Goal: Information Seeking & Learning: Learn about a topic

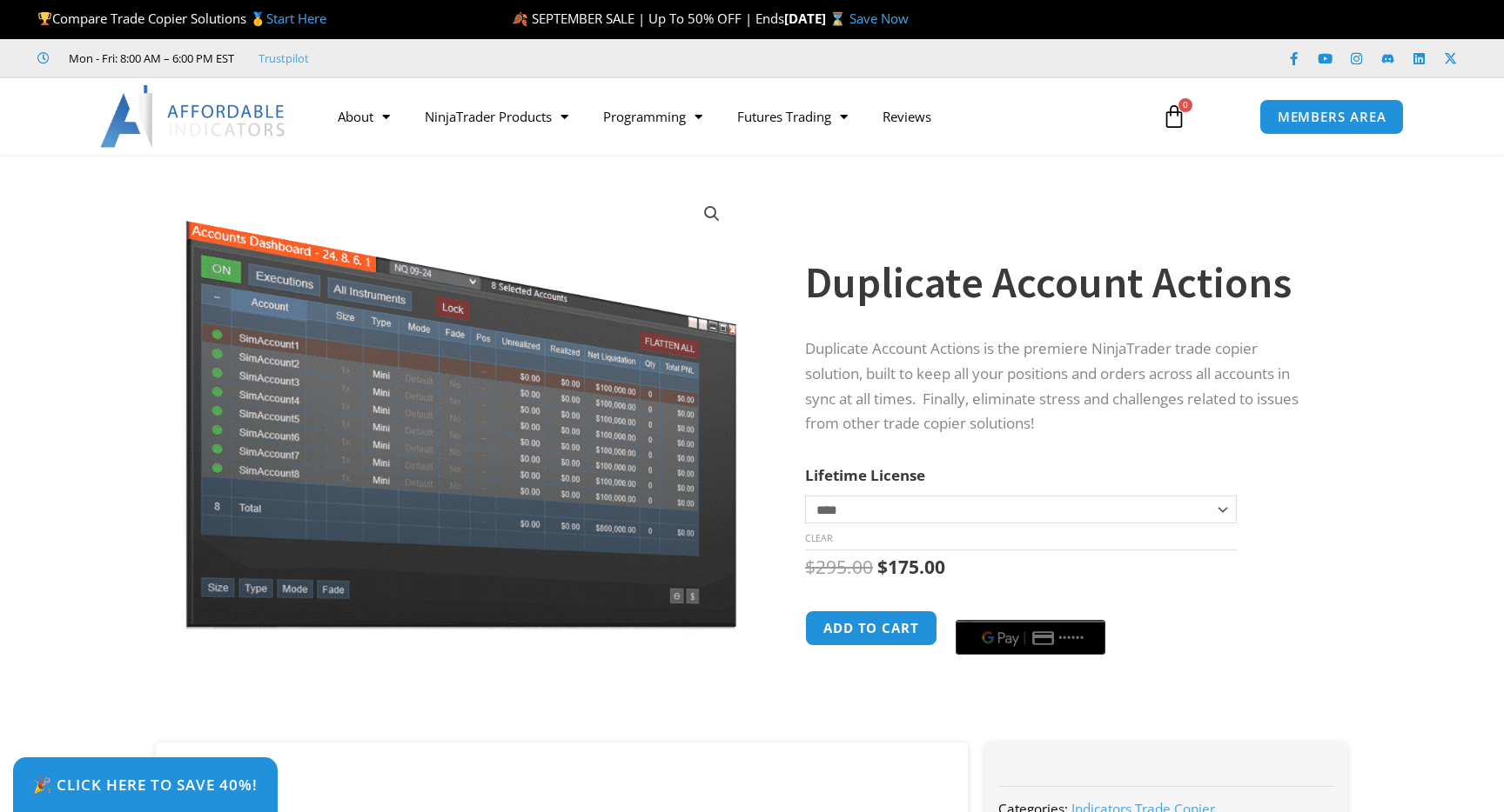
click at [959, 527] on td "**********" at bounding box center [1020, 522] width 432 height 55
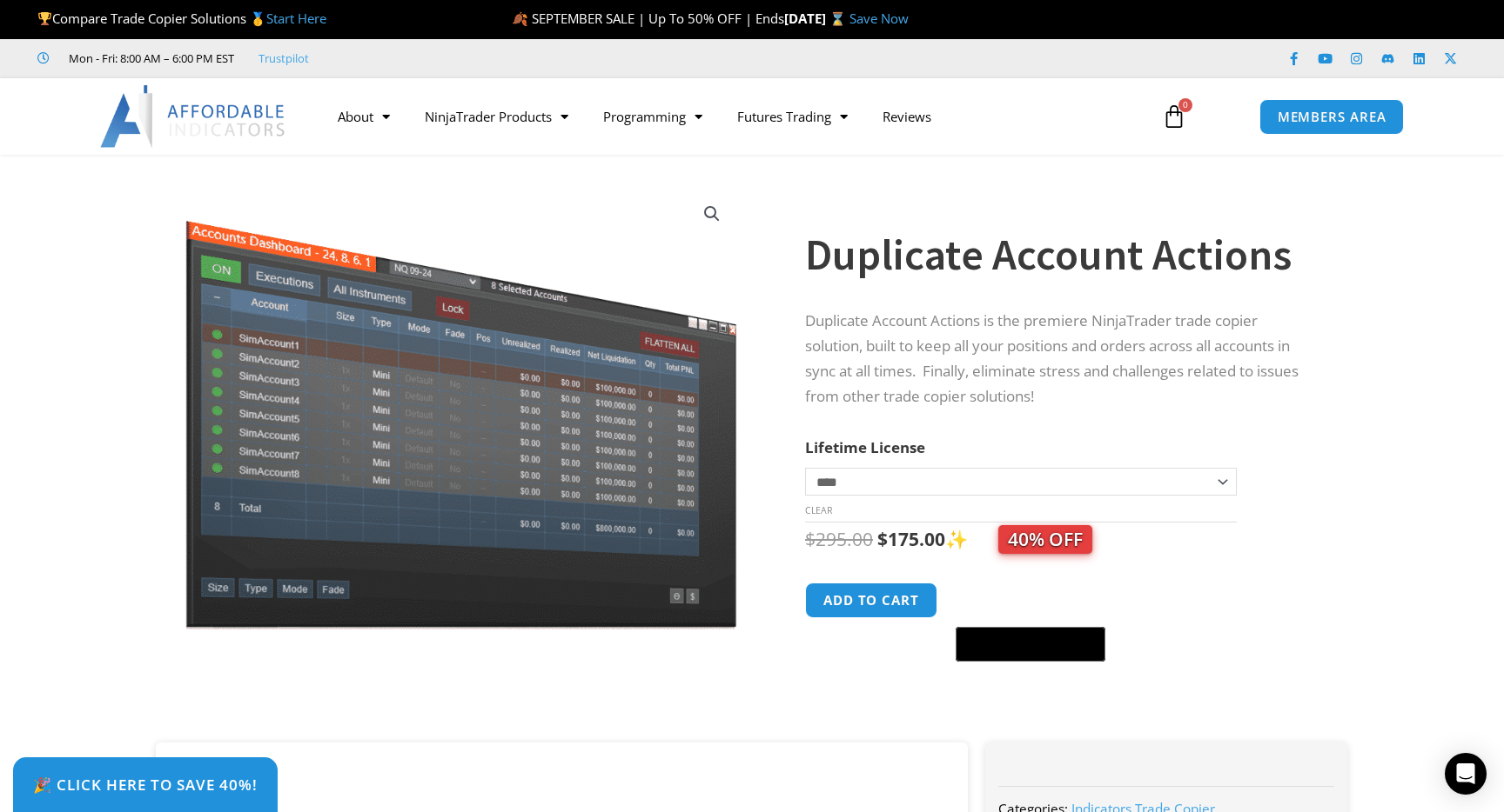
click at [956, 482] on select "**********" at bounding box center [1020, 481] width 432 height 28
click at [804, 467] on select "**********" at bounding box center [1020, 481] width 432 height 28
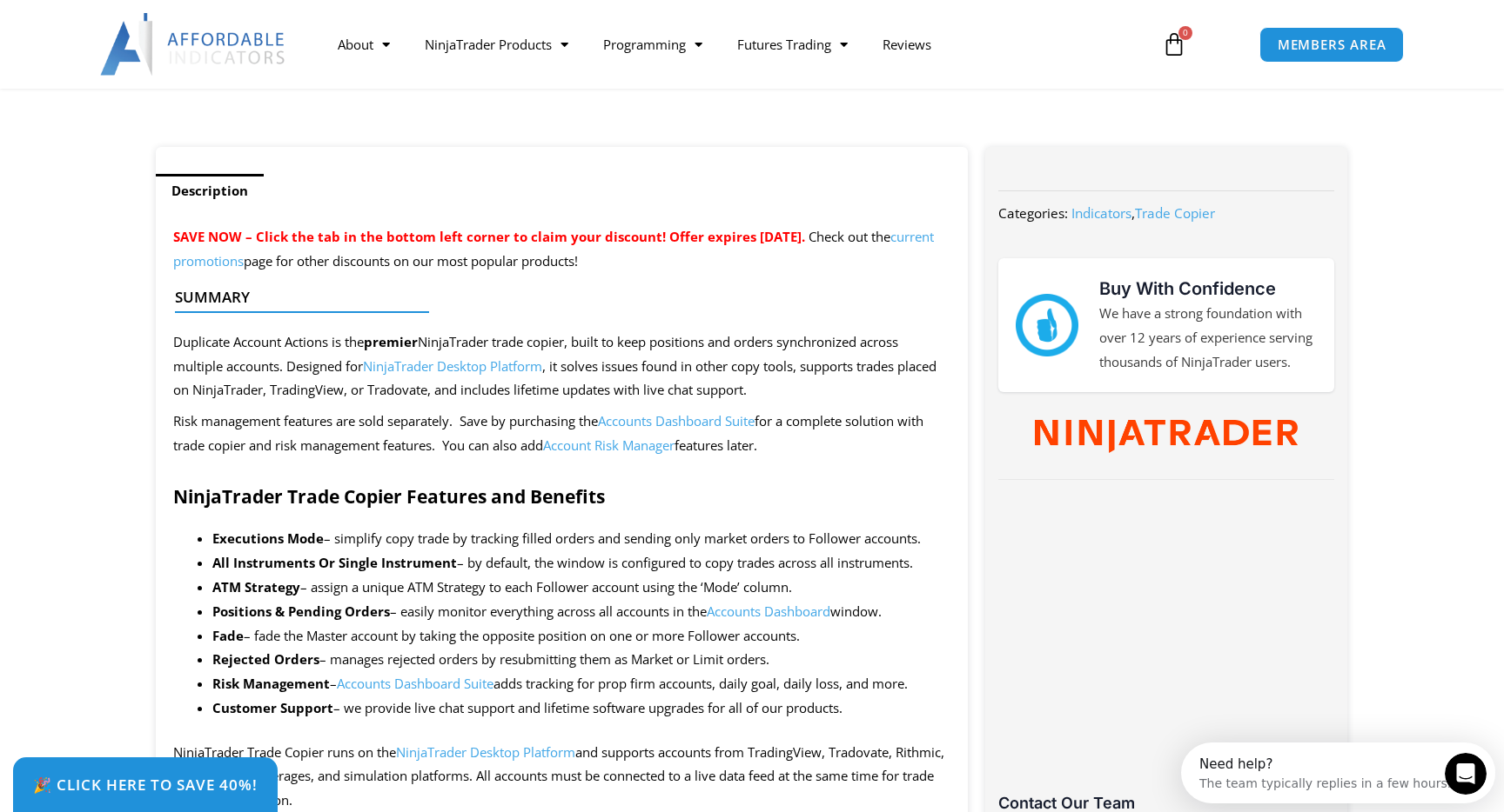
scroll to position [598, 0]
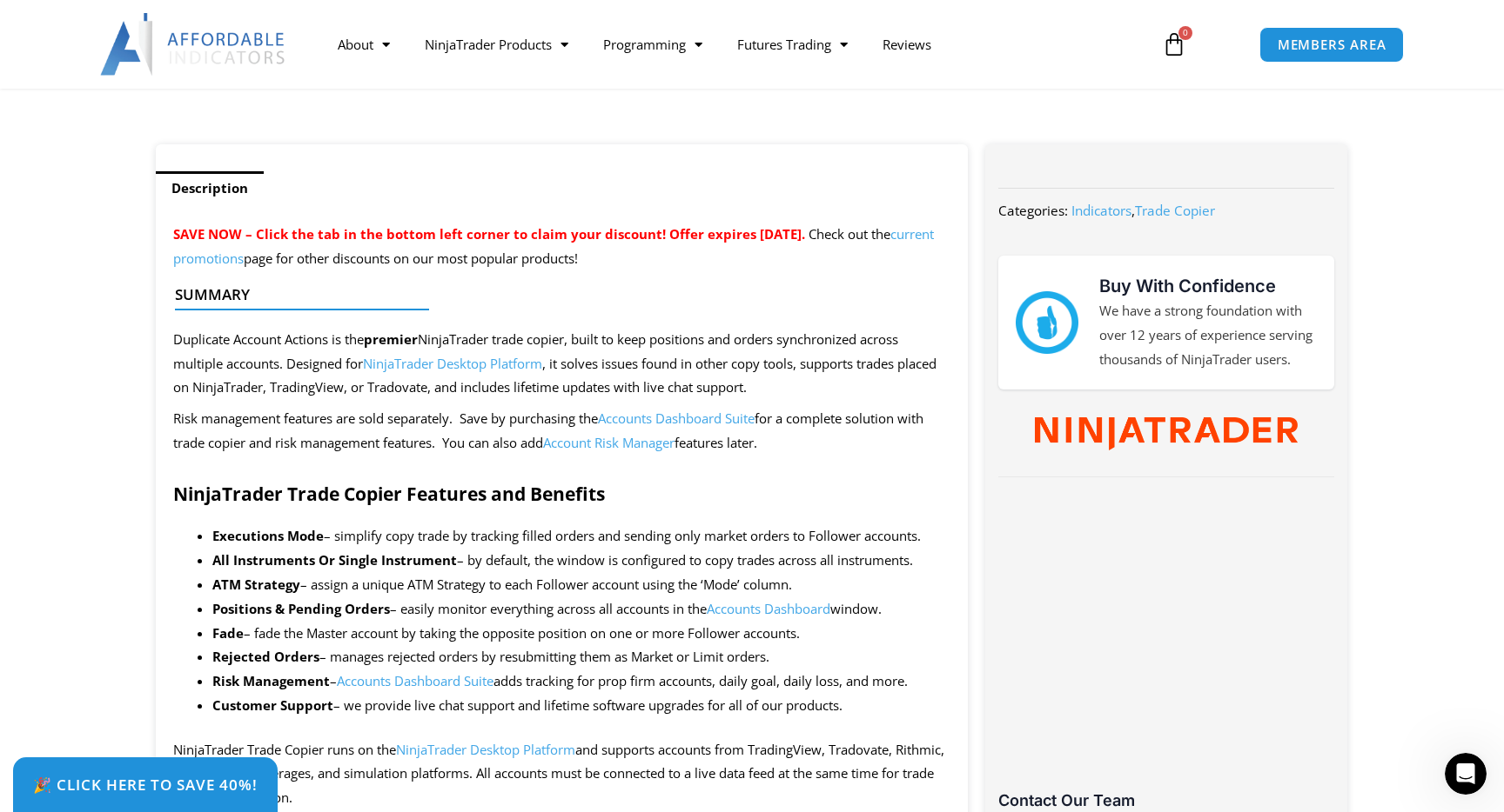
click at [324, 256] on link "current promotions" at bounding box center [553, 247] width 760 height 42
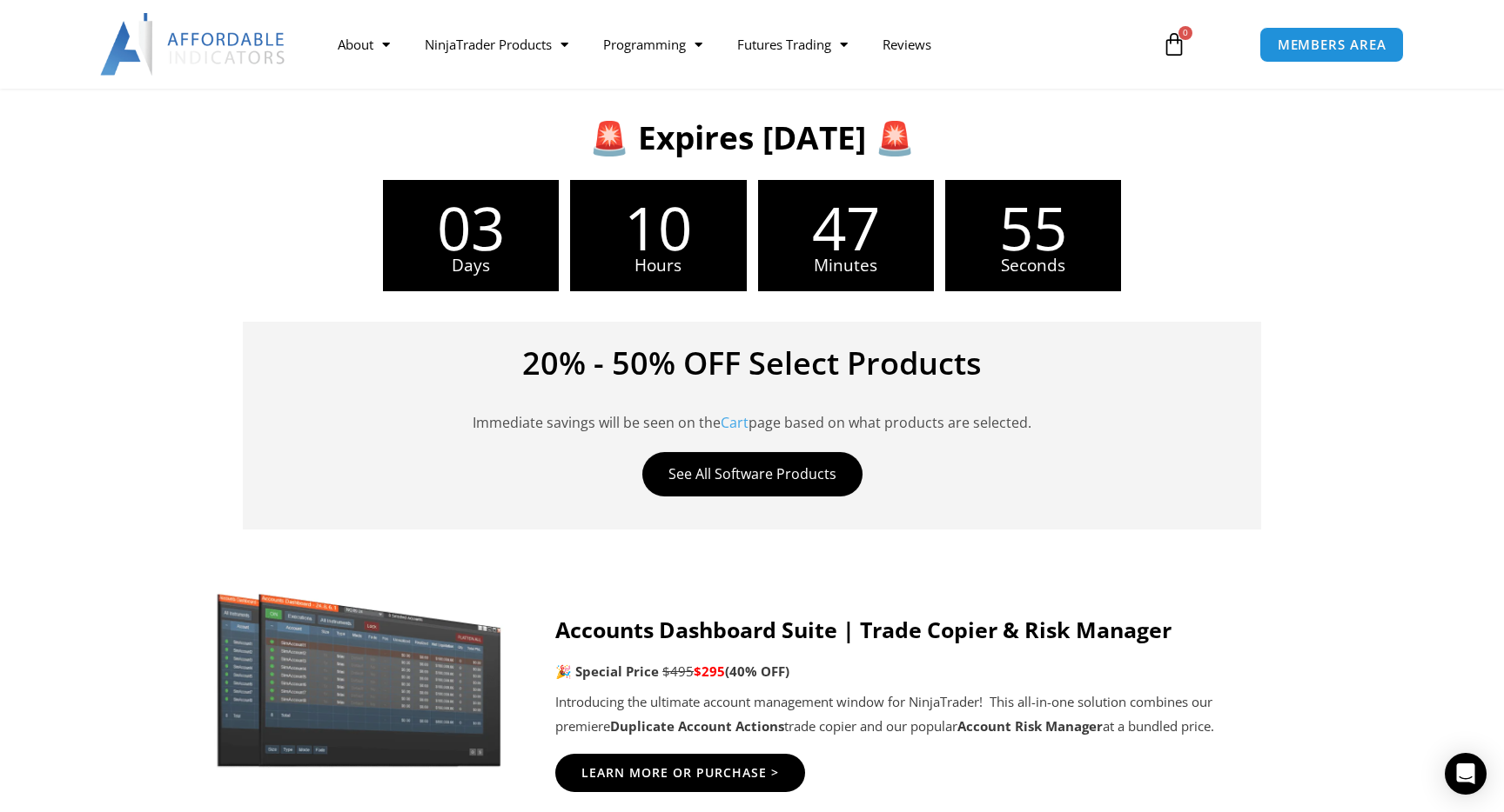
scroll to position [489, 0]
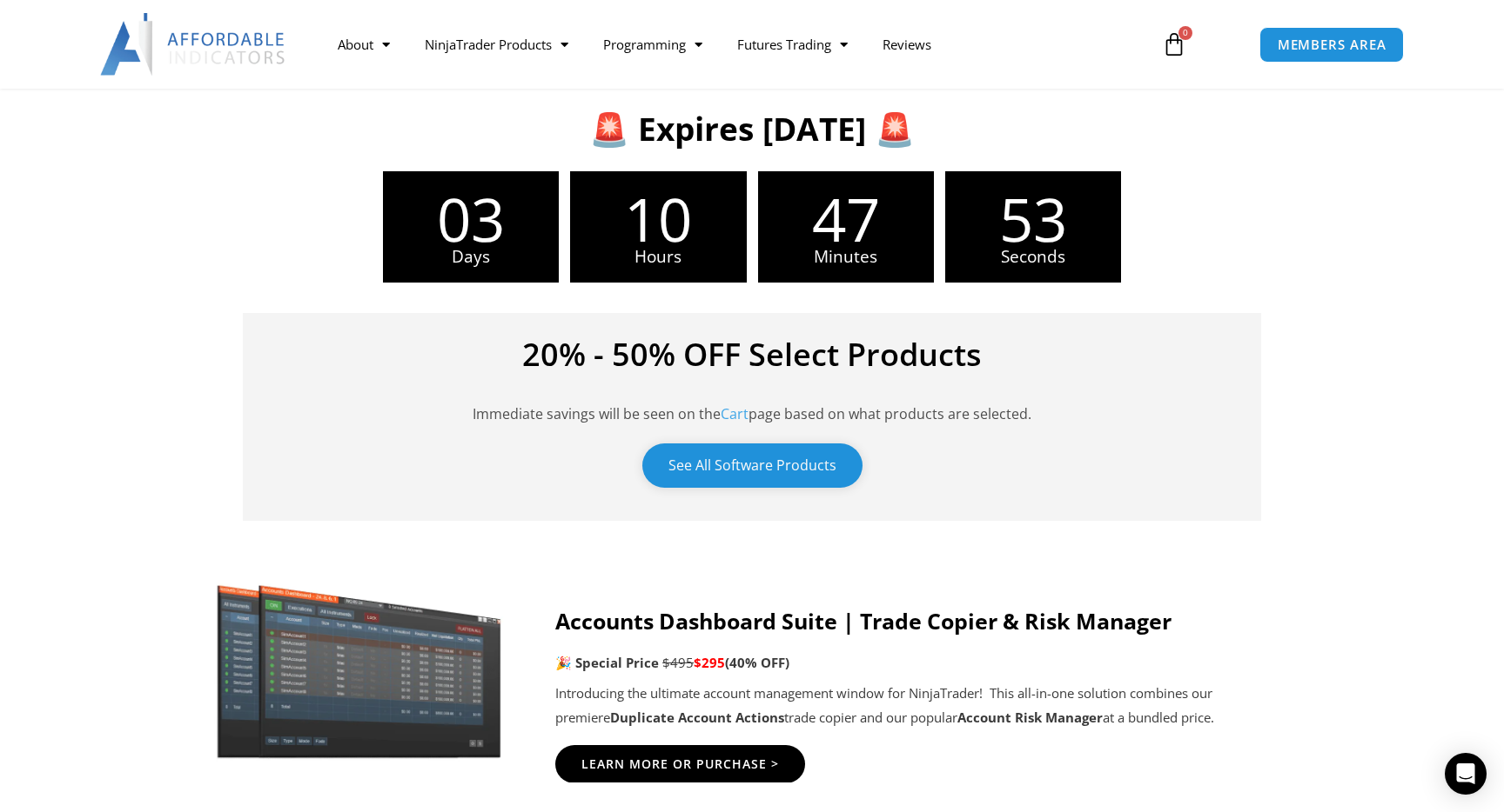
click at [709, 456] on link "See All Software Products" at bounding box center [752, 465] width 220 height 44
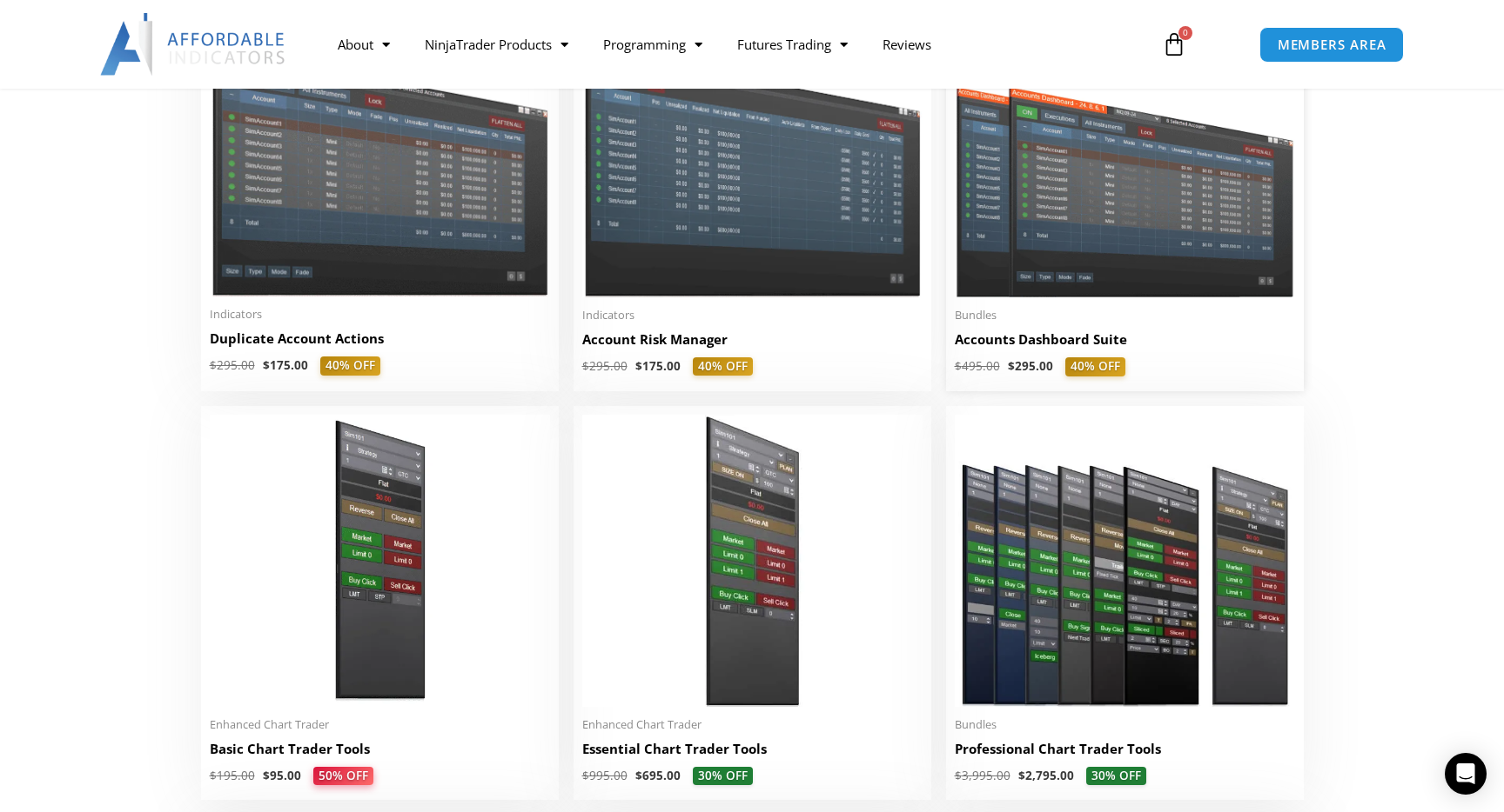
scroll to position [470, 0]
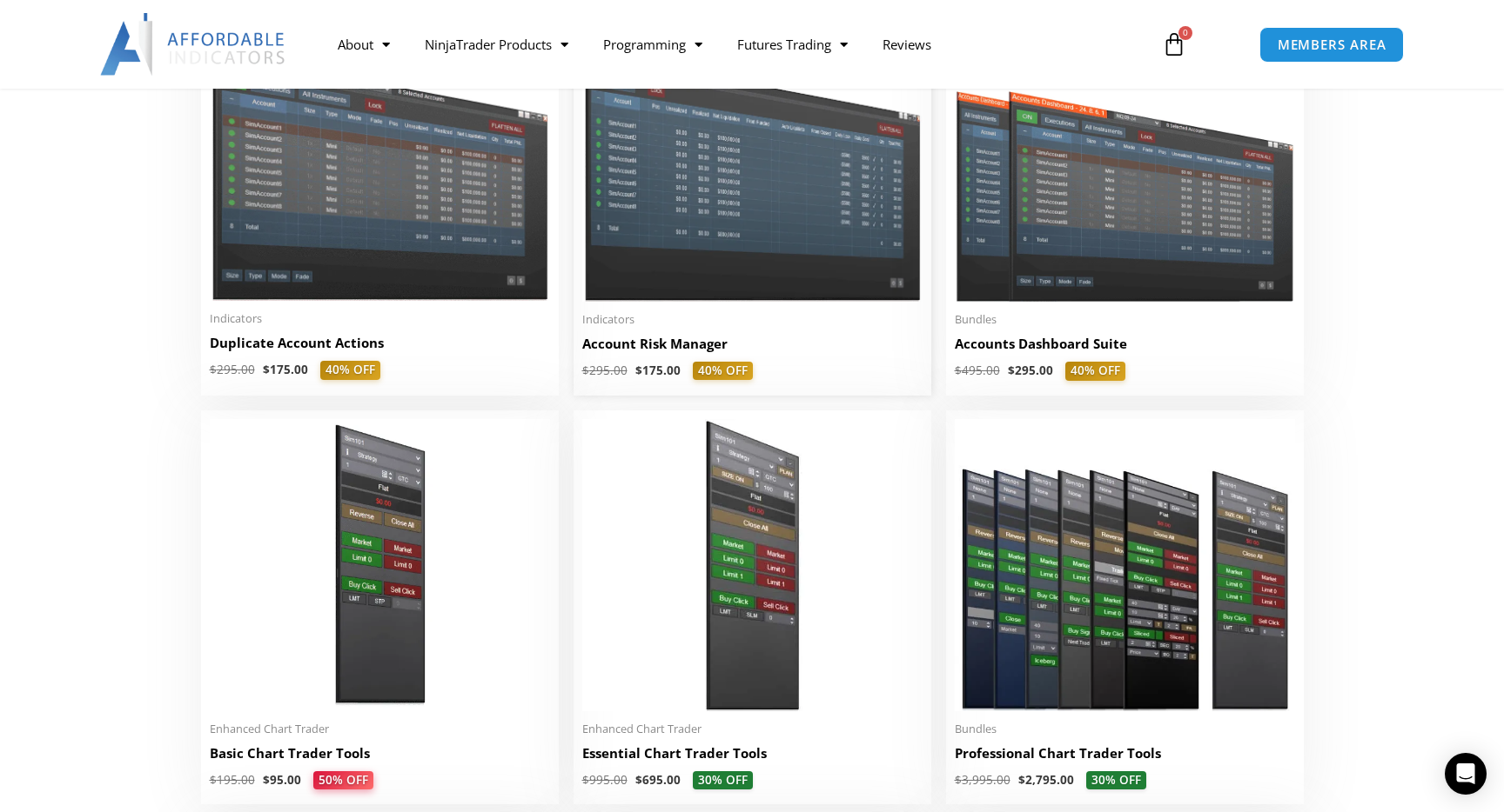
click at [706, 351] on h2 "Account Risk Manager" at bounding box center [752, 344] width 340 height 18
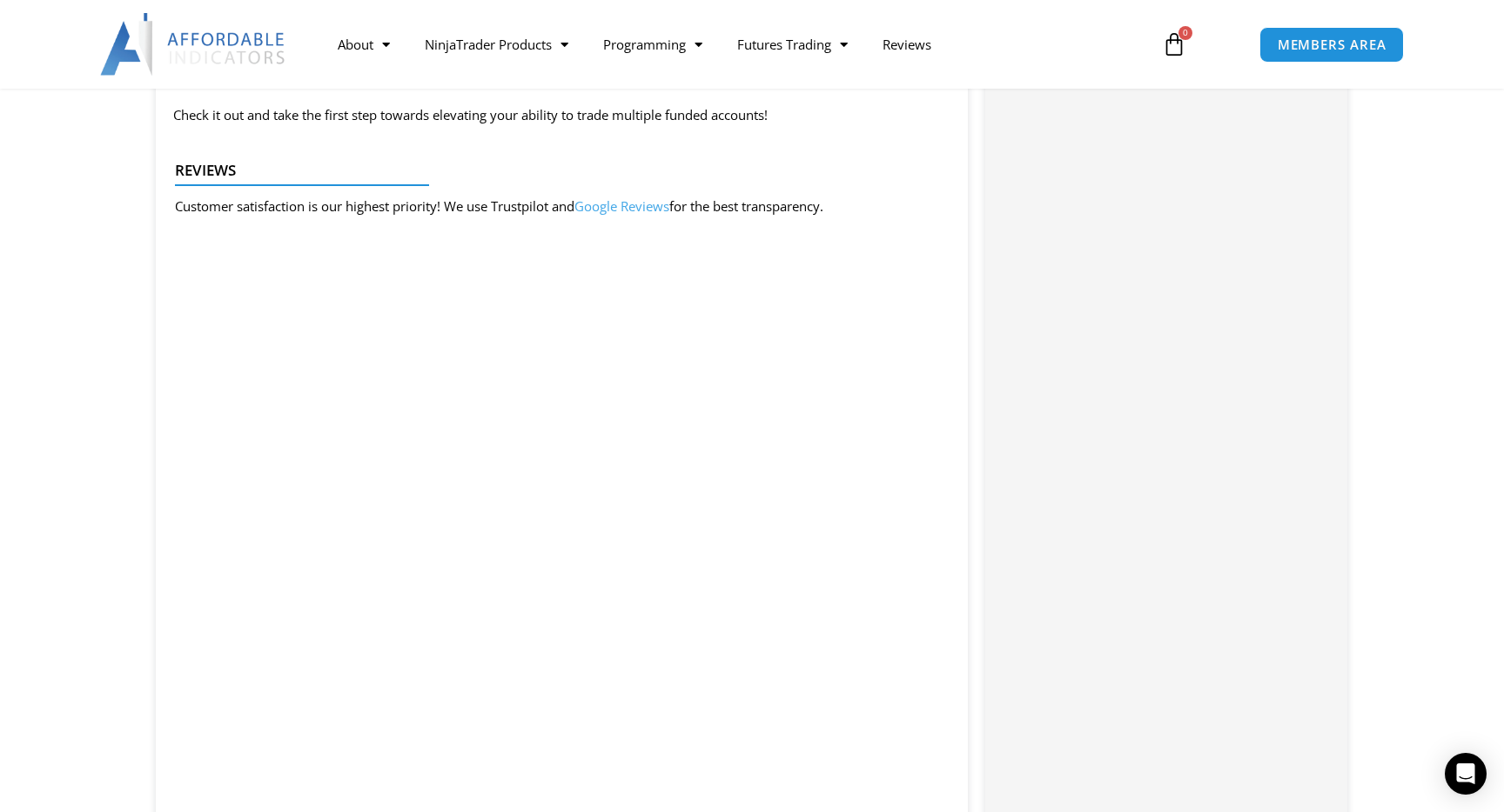
scroll to position [2869, 0]
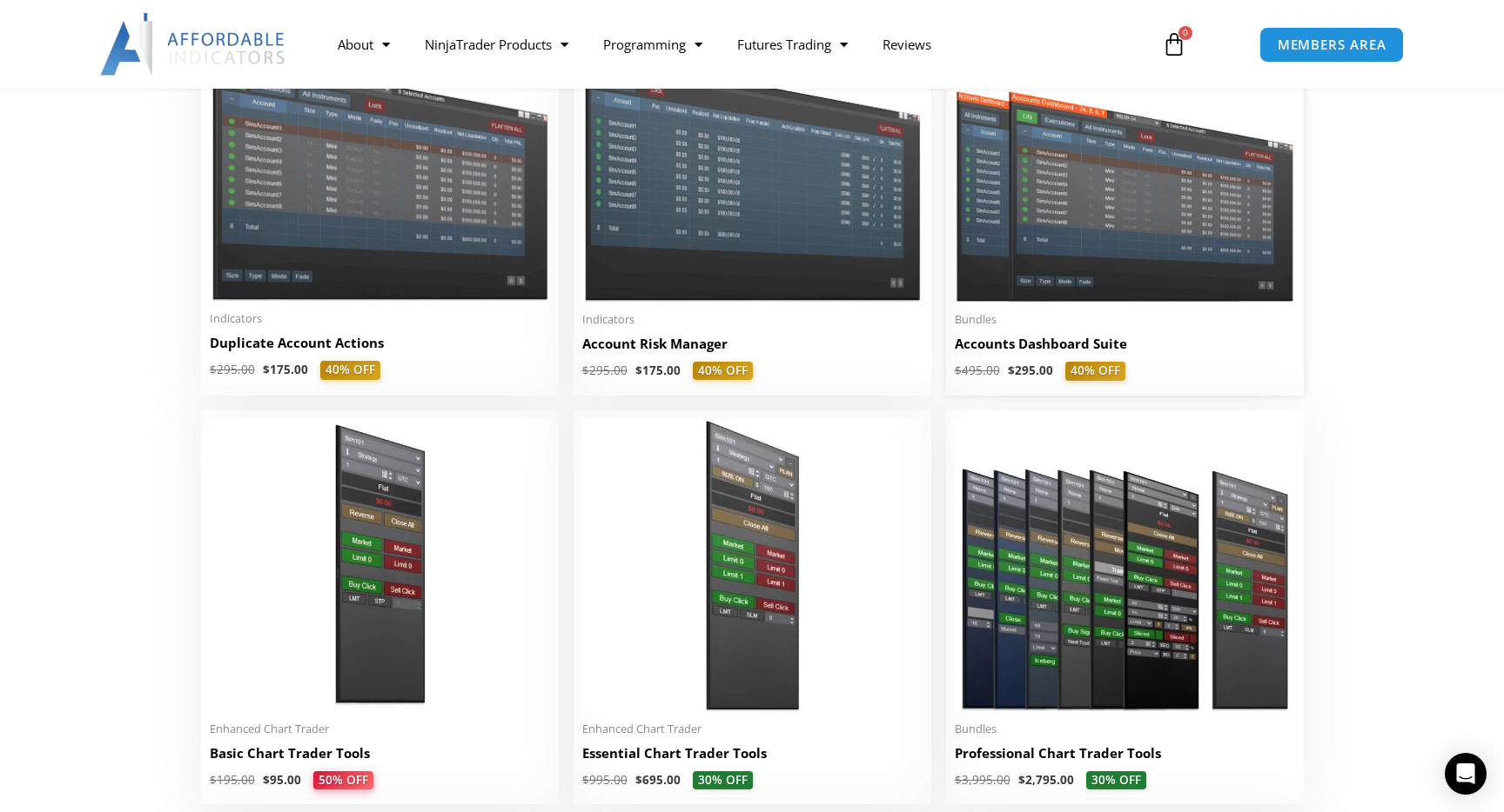
click at [1040, 354] on h2 "Accounts Dashboard Suite" at bounding box center [1124, 344] width 340 height 18
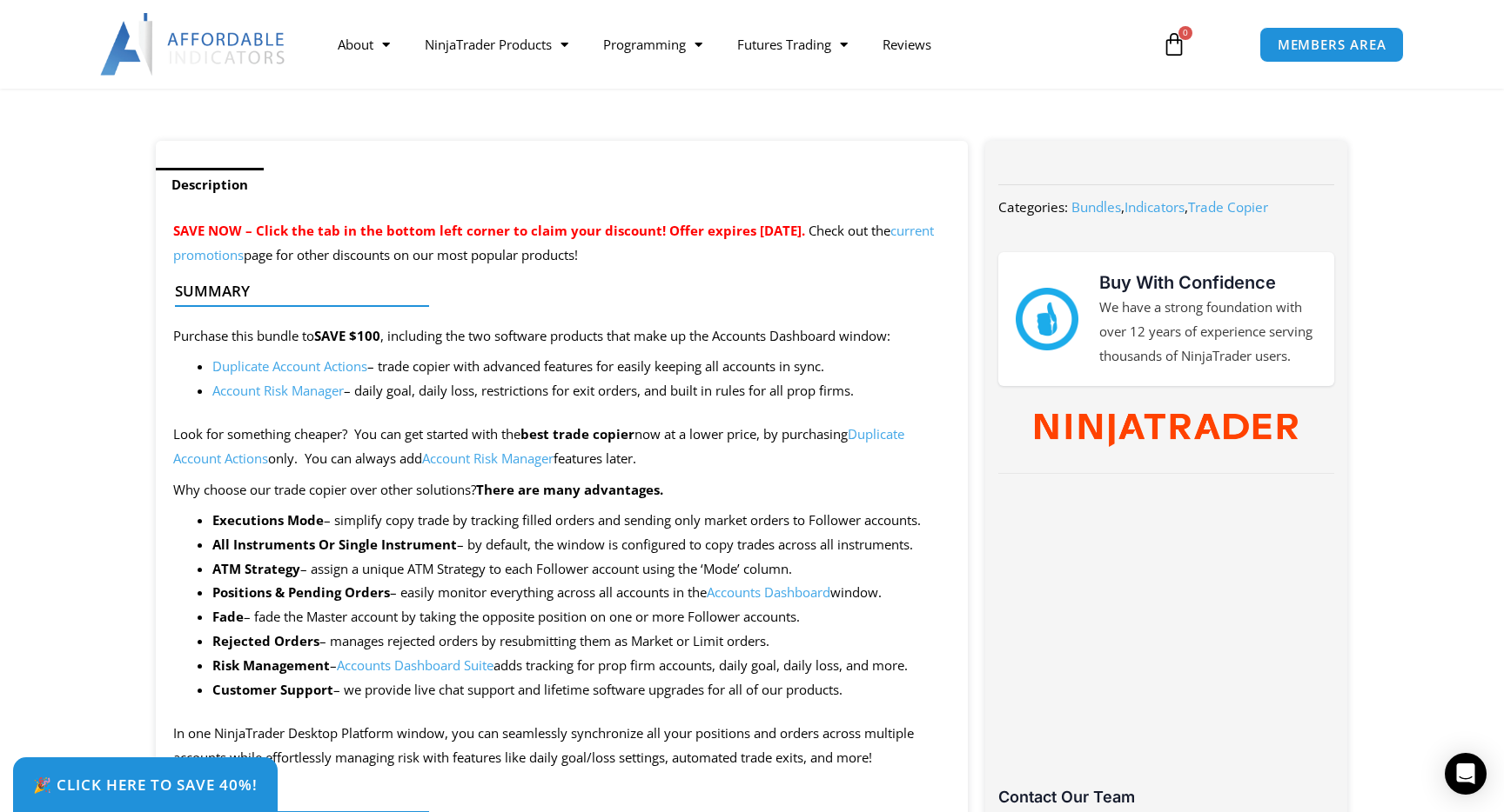
scroll to position [609, 0]
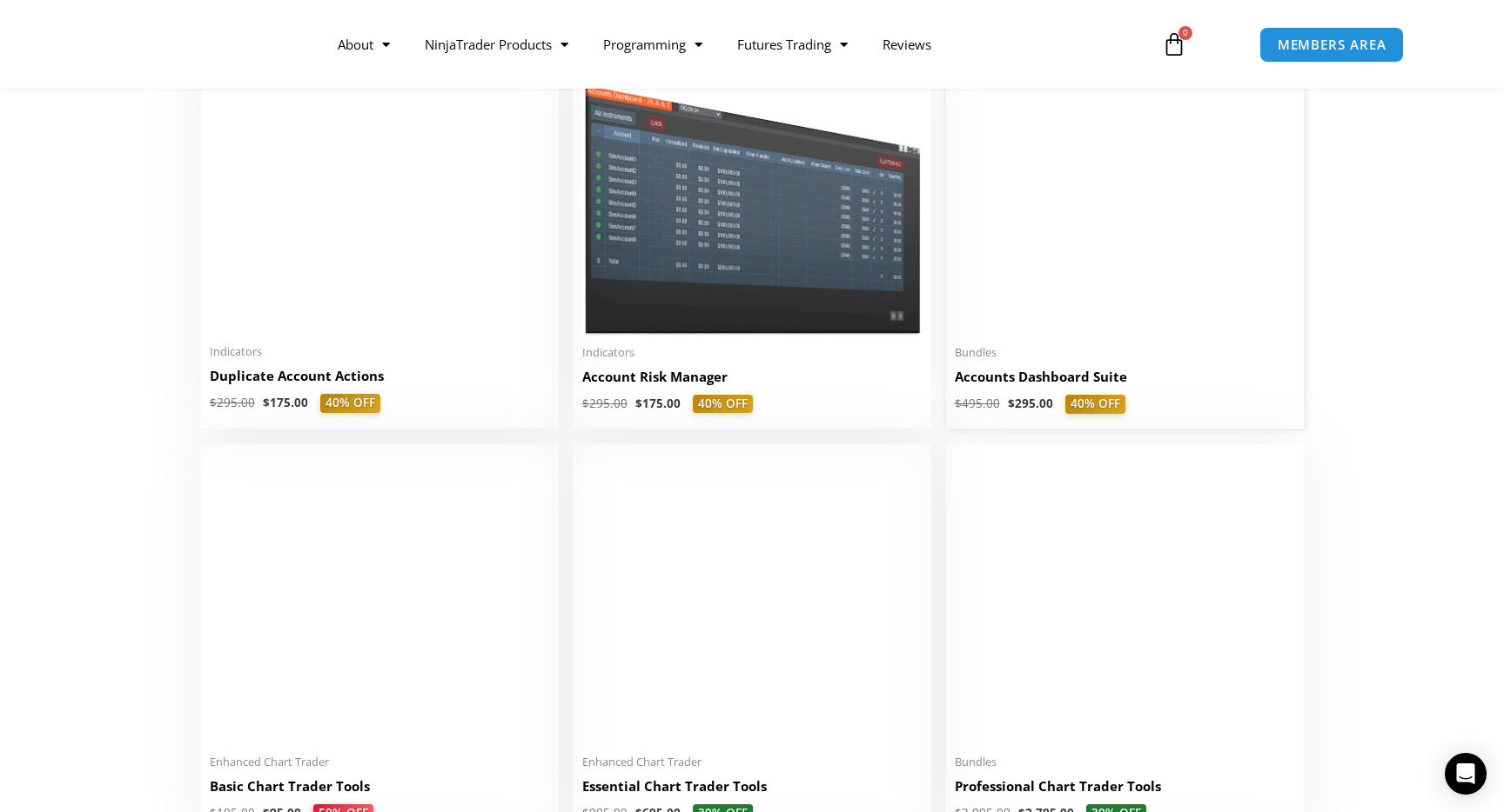
scroll to position [497, 0]
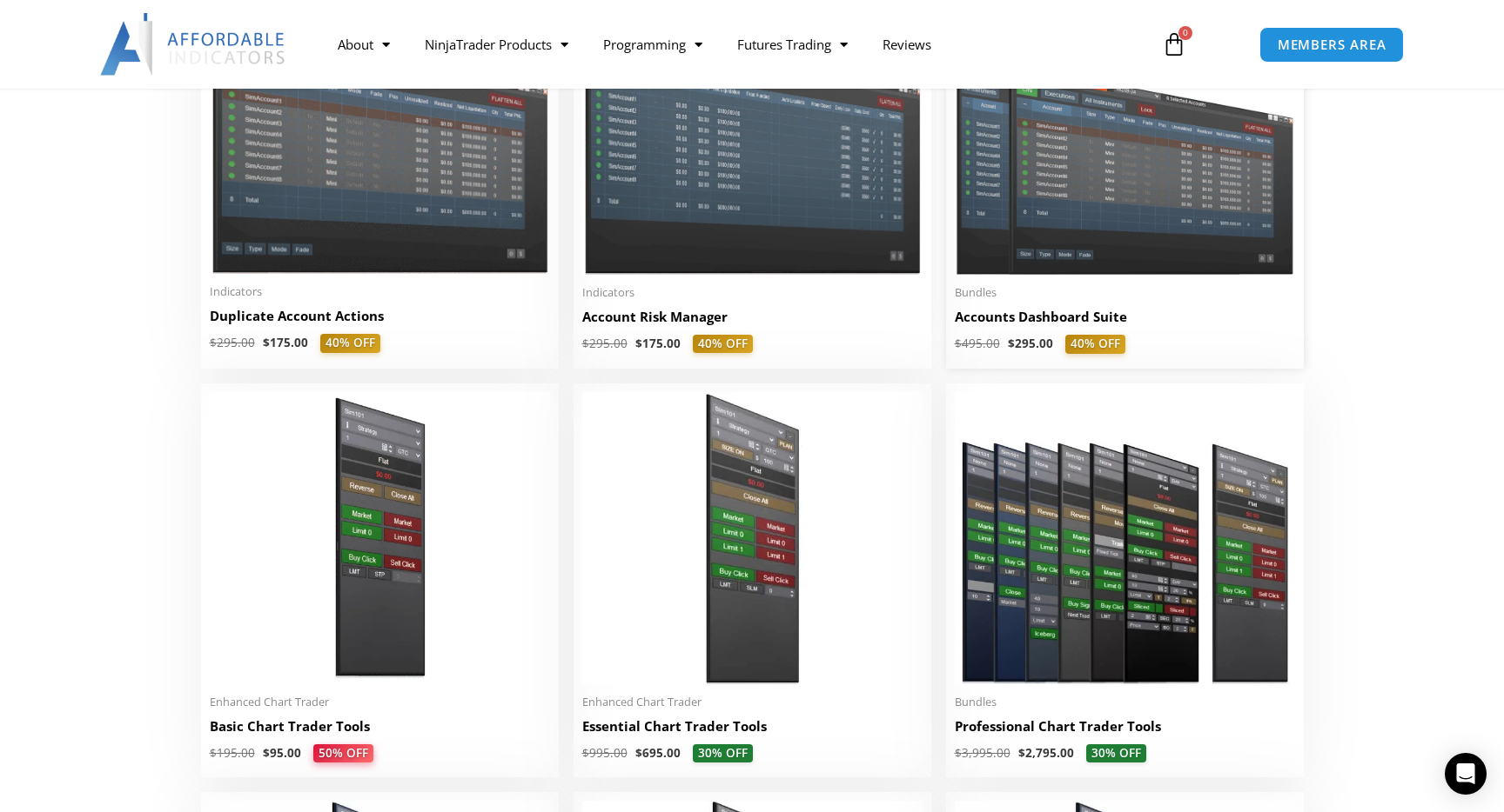
click at [1038, 325] on h2 "Accounts Dashboard Suite" at bounding box center [1124, 317] width 340 height 18
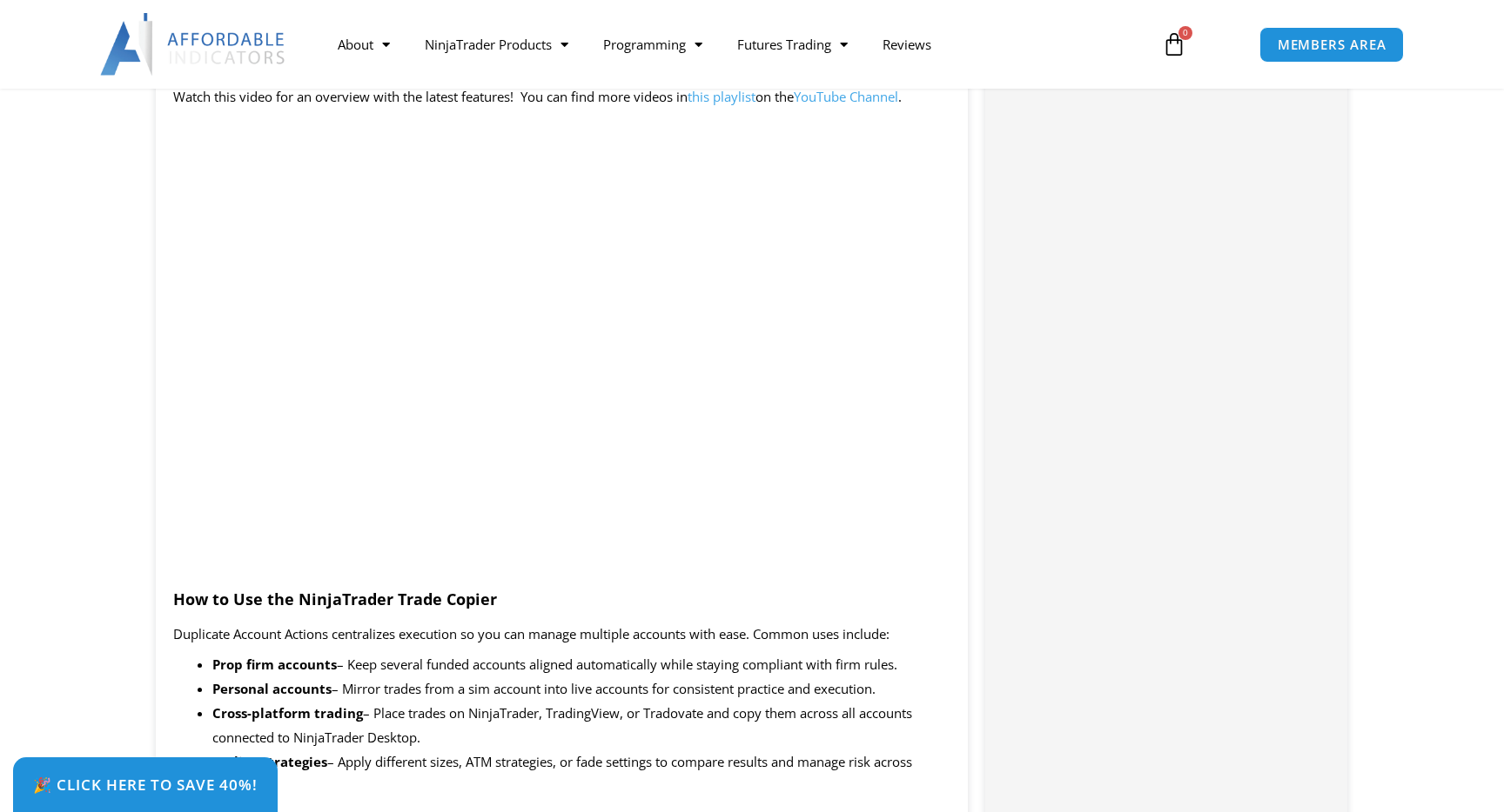
scroll to position [1692, 0]
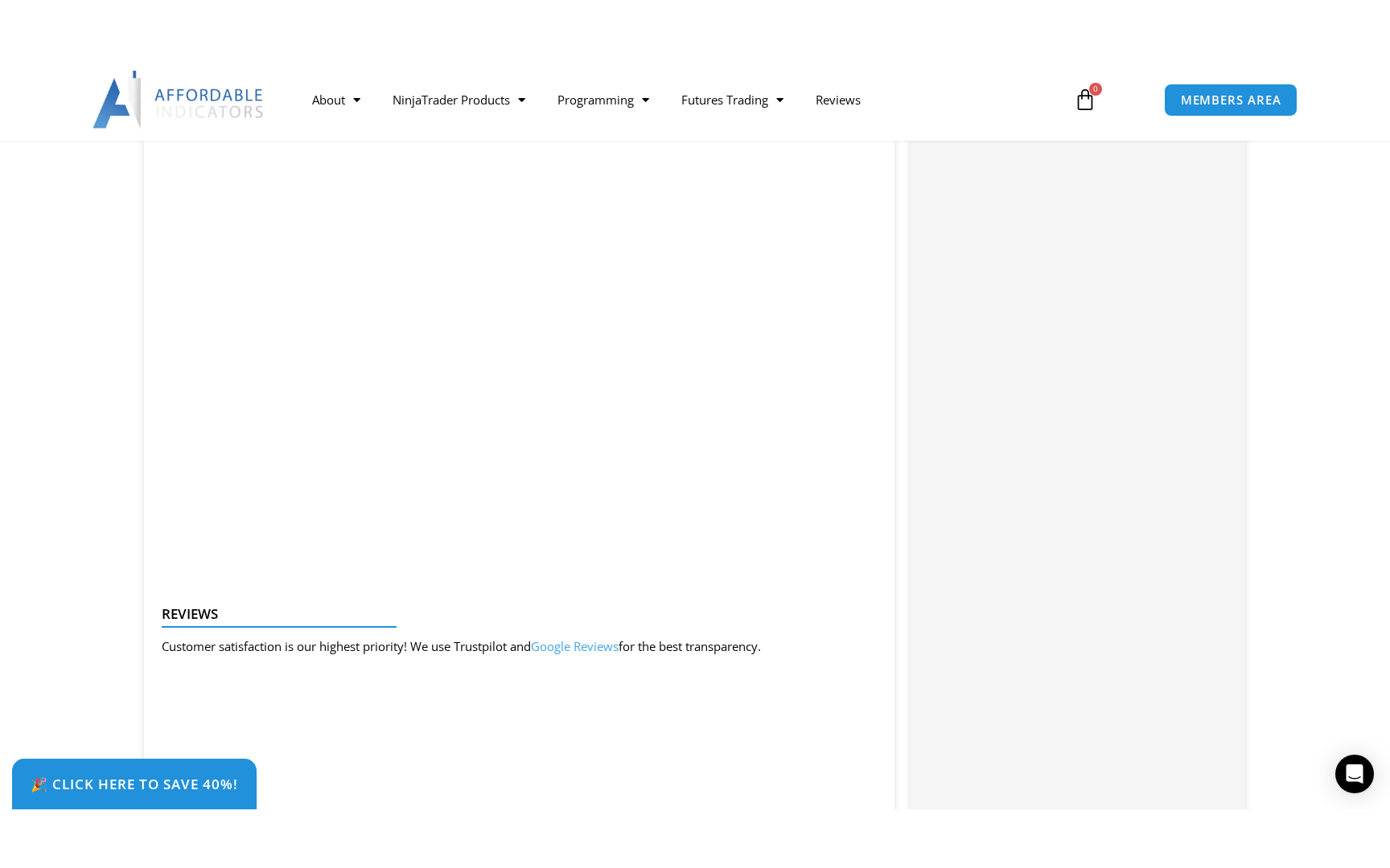
scroll to position [1688, 0]
